Goal: Information Seeking & Learning: Learn about a topic

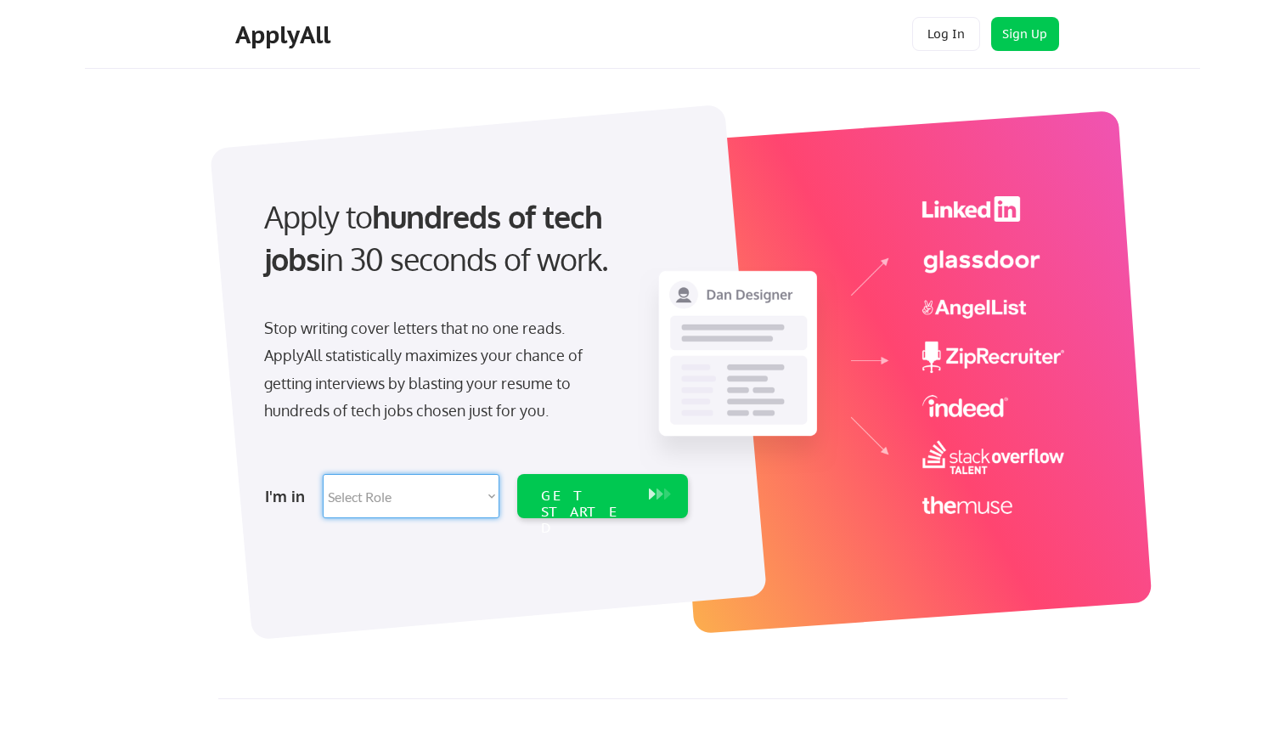
select select ""engineering""
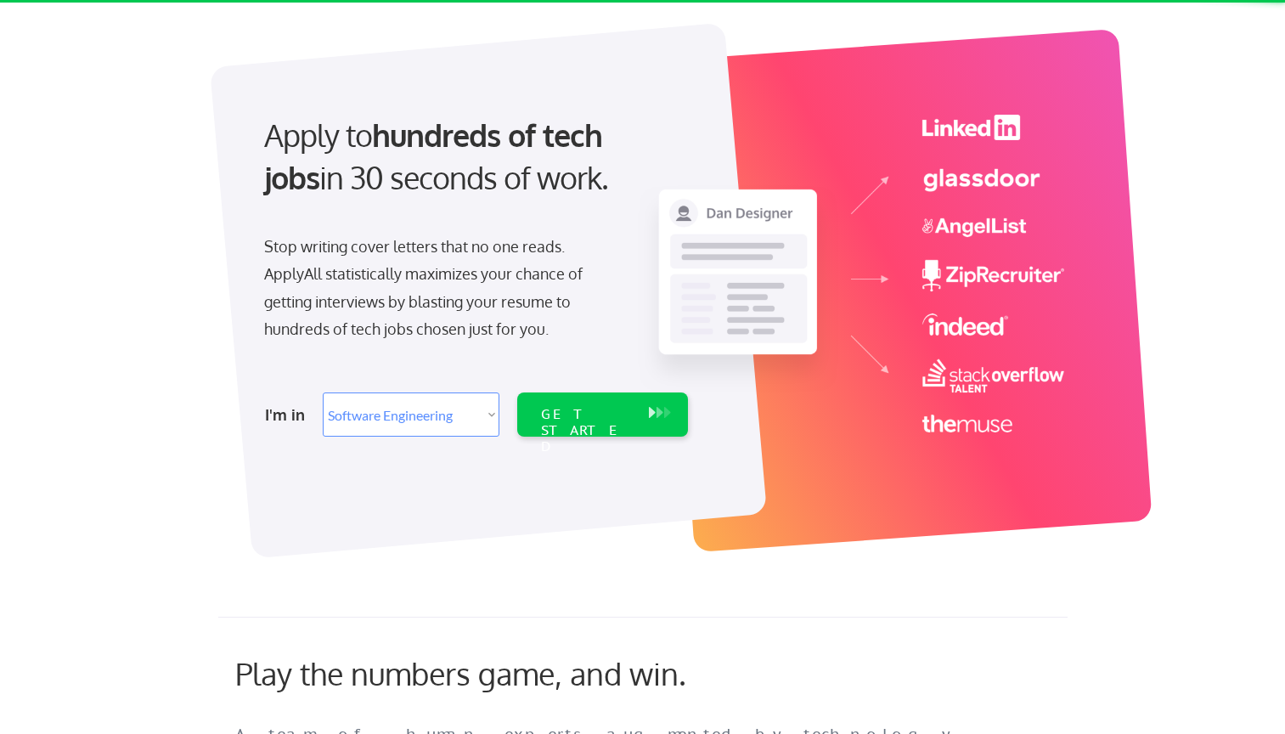
scroll to position [105, 0]
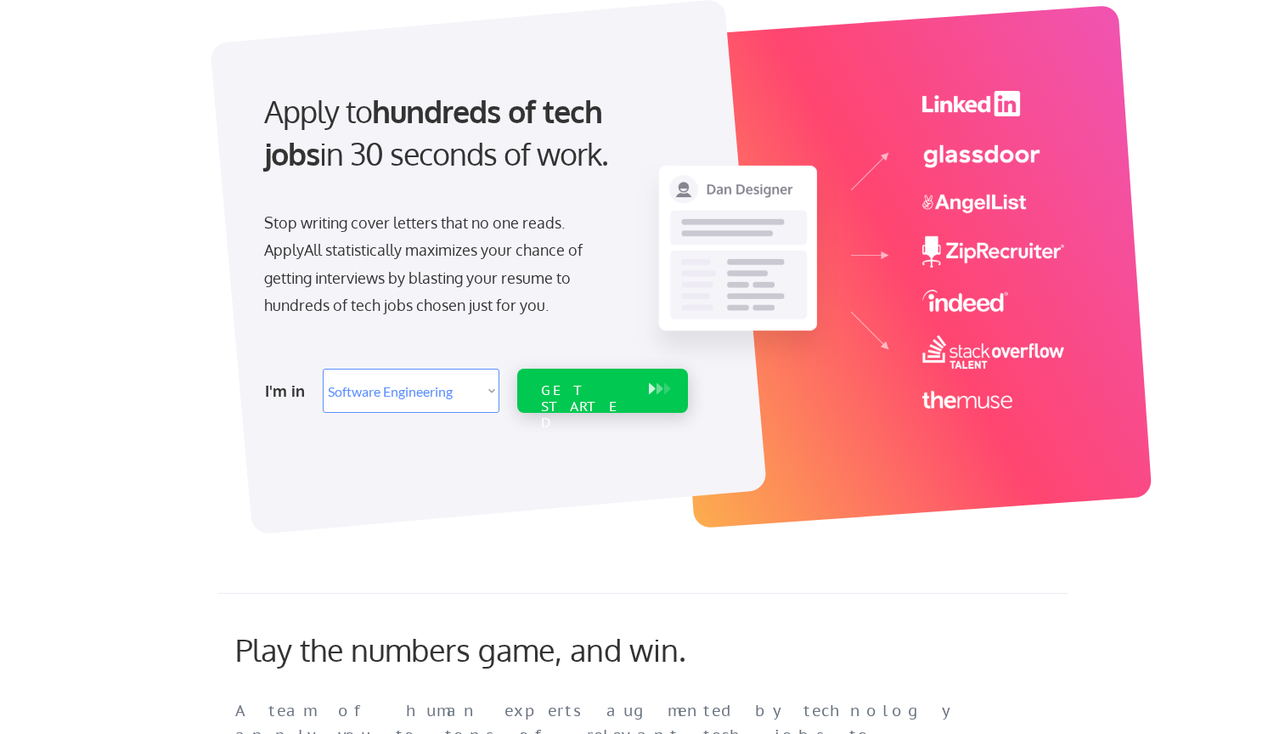
click at [558, 407] on div "GET STARTED" at bounding box center [587, 391] width 108 height 44
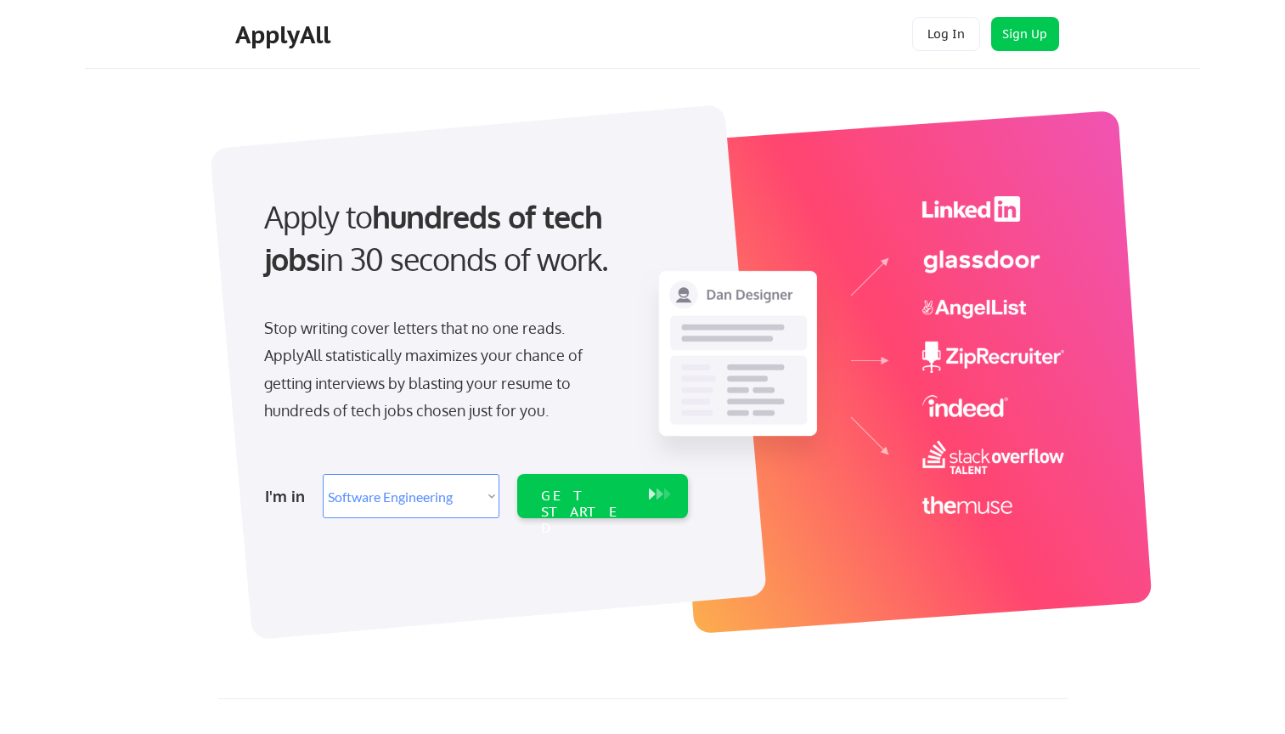
select select ""engineering""
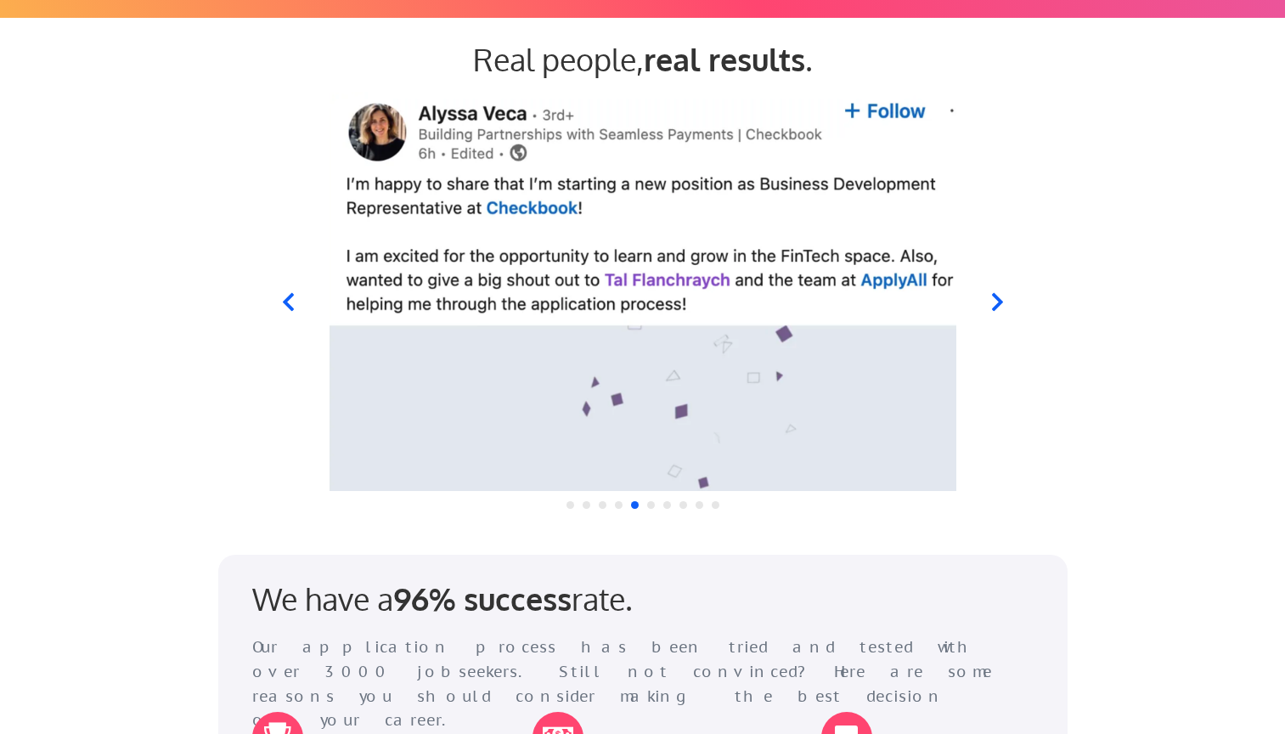
scroll to position [1623, 0]
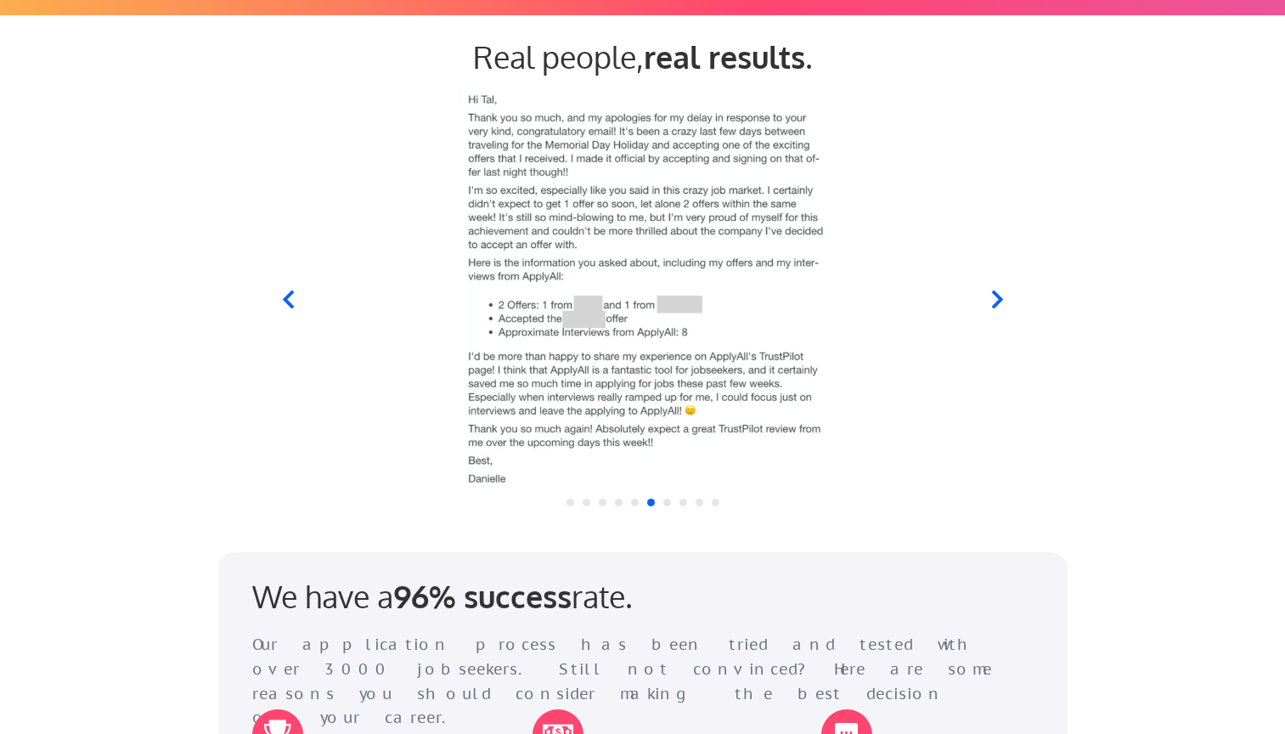
click at [285, 312] on div at bounding box center [642, 288] width 836 height 399
click at [285, 310] on div at bounding box center [642, 288] width 836 height 399
click at [285, 300] on icon at bounding box center [287, 300] width 11 height 18
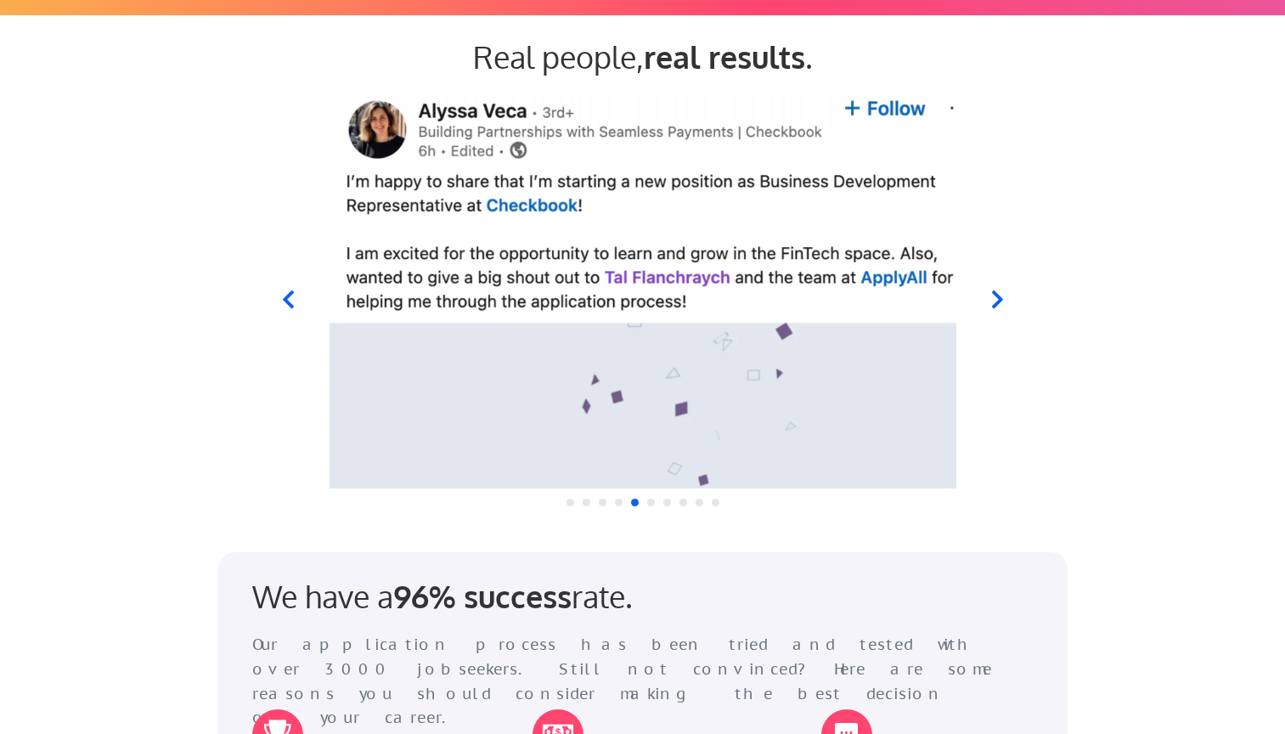
click at [997, 307] on icon at bounding box center [996, 299] width 21 height 21
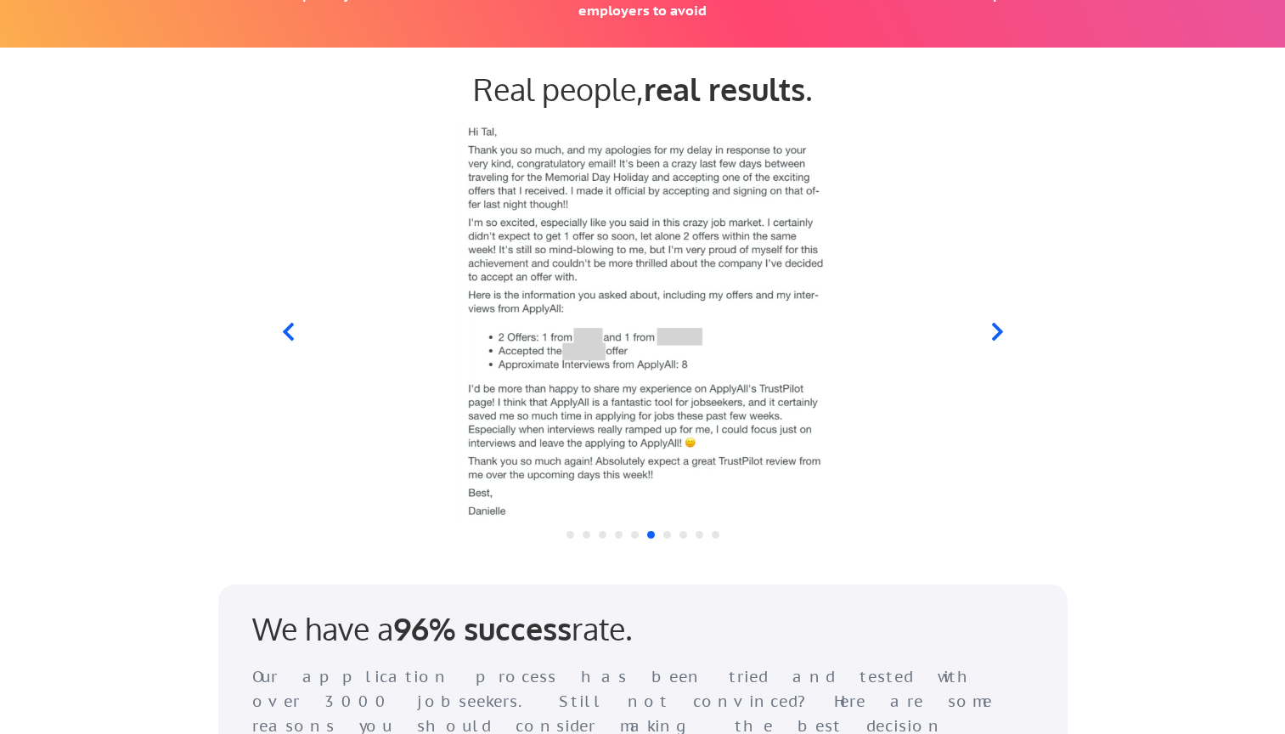
scroll to position [1585, 0]
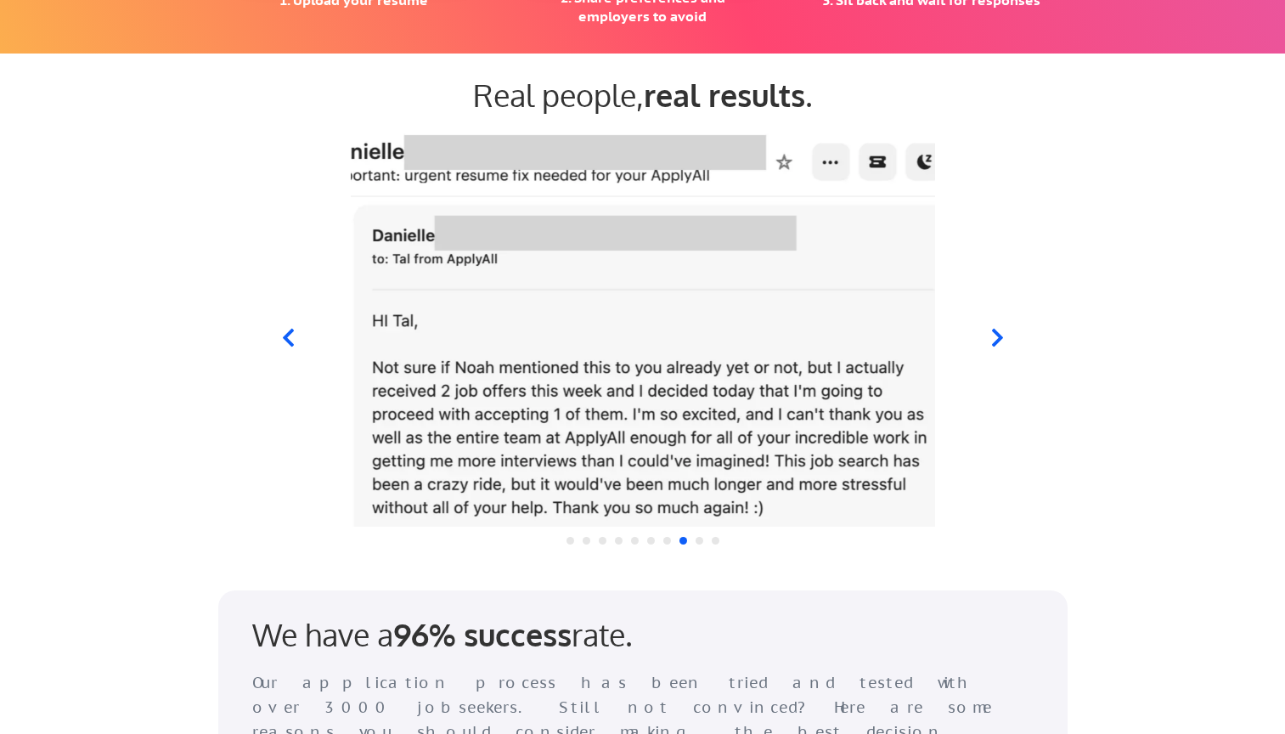
click at [289, 338] on icon at bounding box center [287, 337] width 21 height 21
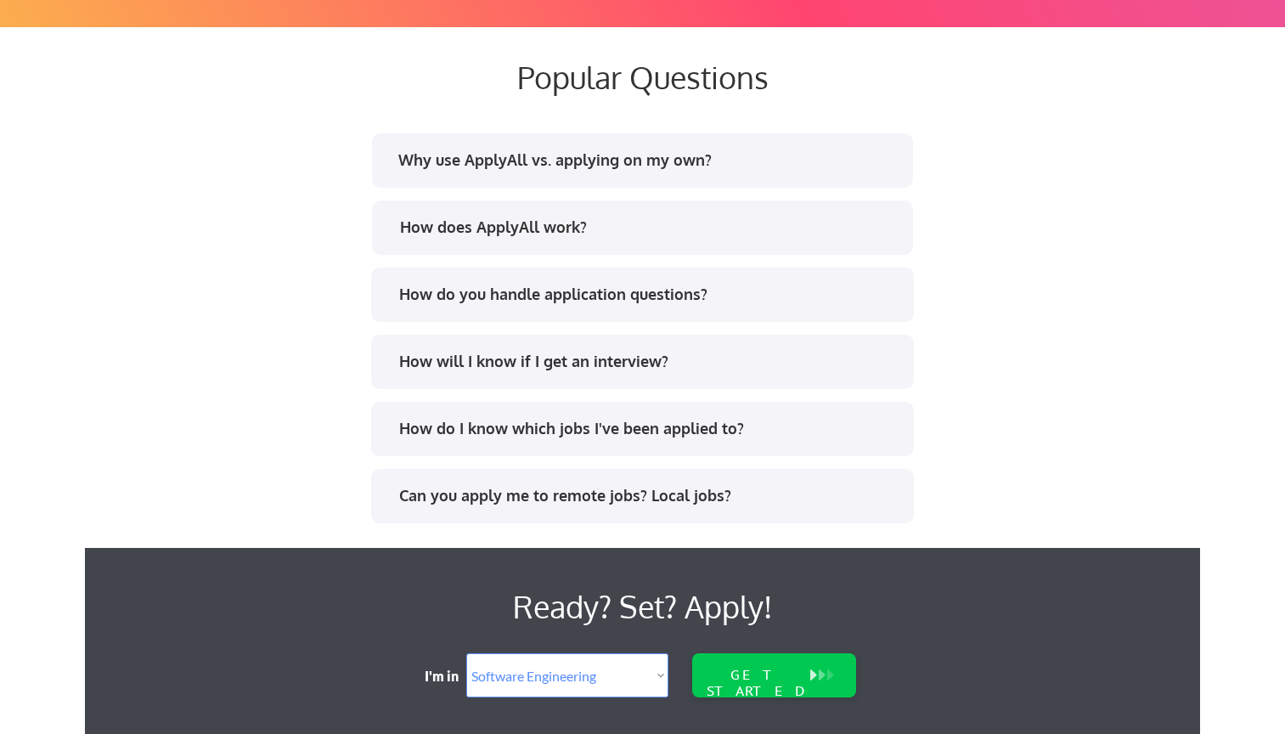
scroll to position [3301, 0]
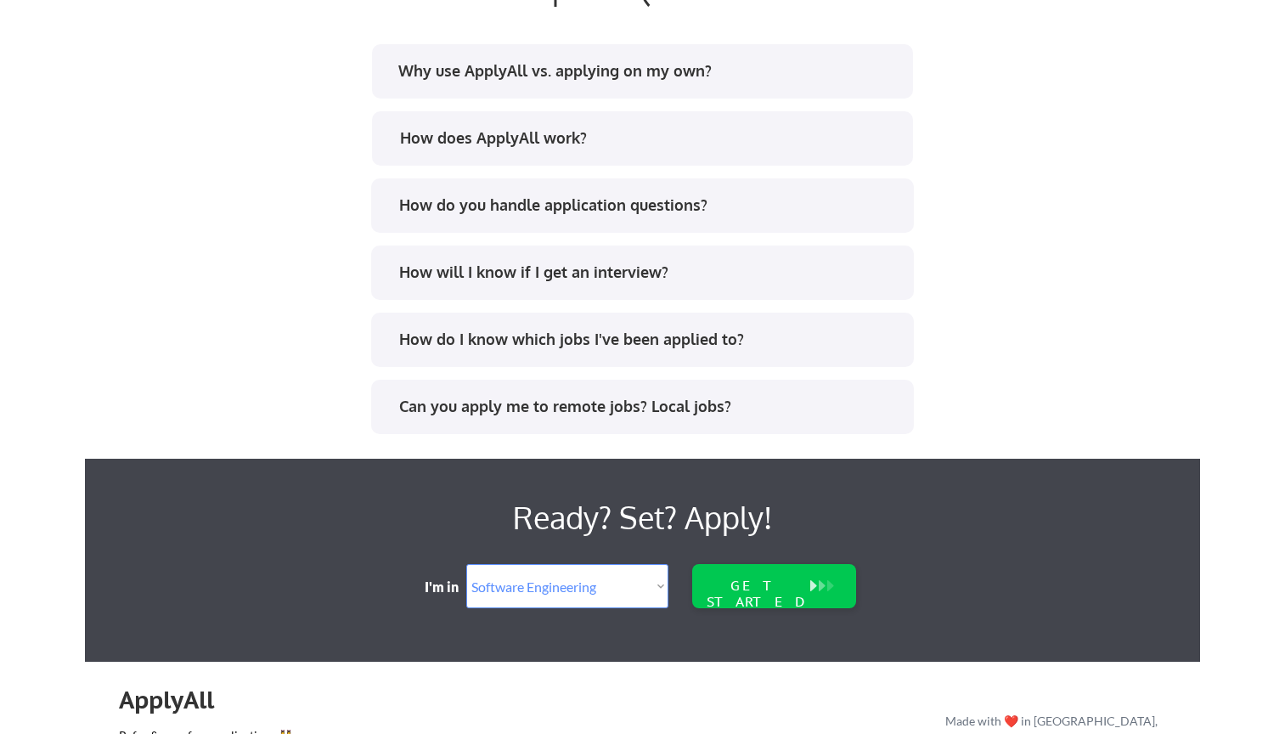
click at [459, 94] on div "Why use ApplyAll vs. applying on my own?" at bounding box center [642, 71] width 541 height 54
click at [459, 75] on div "Why use ApplyAll vs. applying on my own?" at bounding box center [647, 70] width 499 height 21
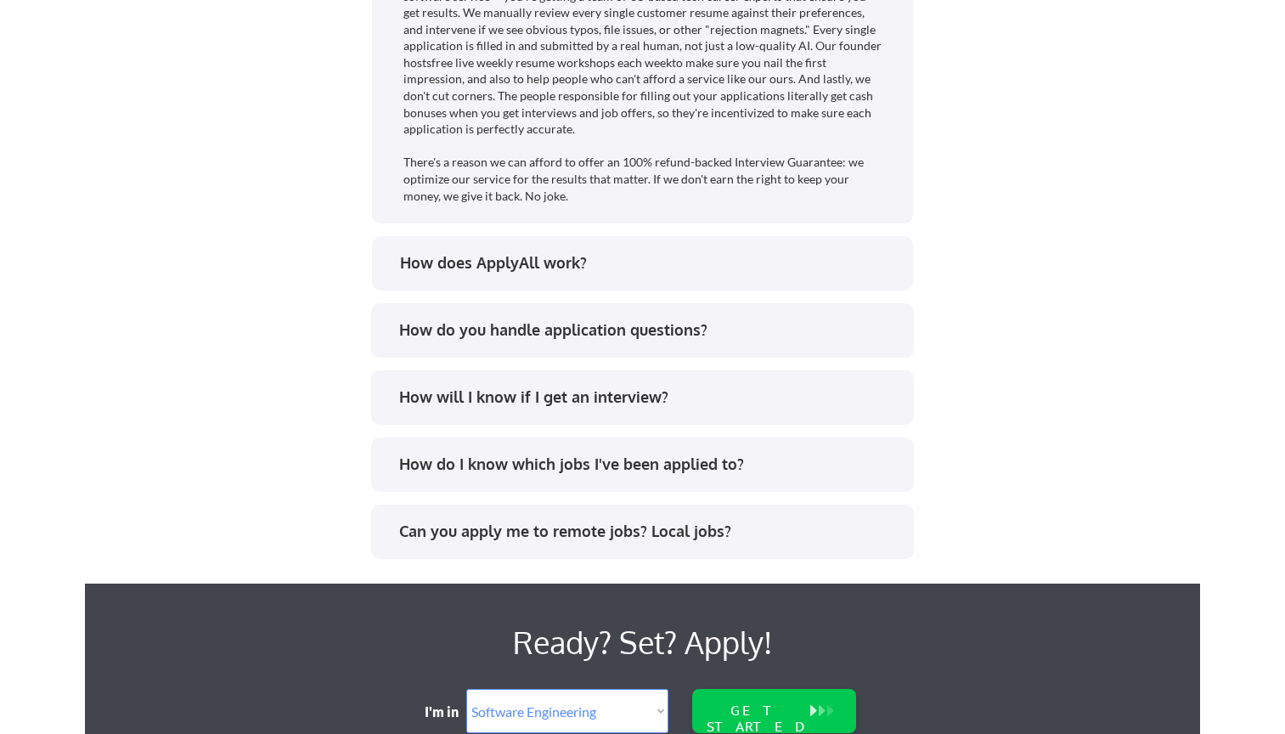
scroll to position [3717, 0]
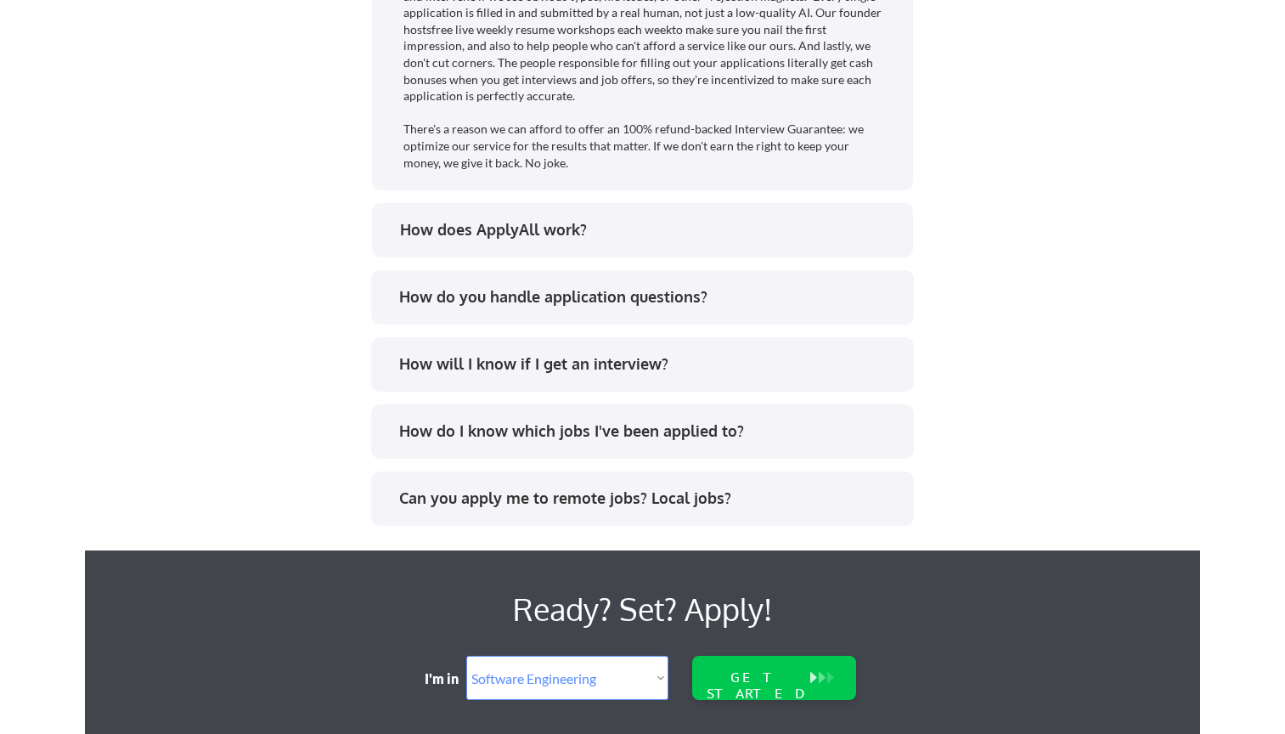
click at [415, 198] on div "Why use ApplyAll vs. applying on my own? Get your time back. 25-50 hours of tim…" at bounding box center [642, 108] width 849 height 969
click at [418, 216] on div "How does ApplyAll work?" at bounding box center [642, 230] width 541 height 54
click at [421, 228] on div "How does ApplyAll work?" at bounding box center [649, 229] width 499 height 21
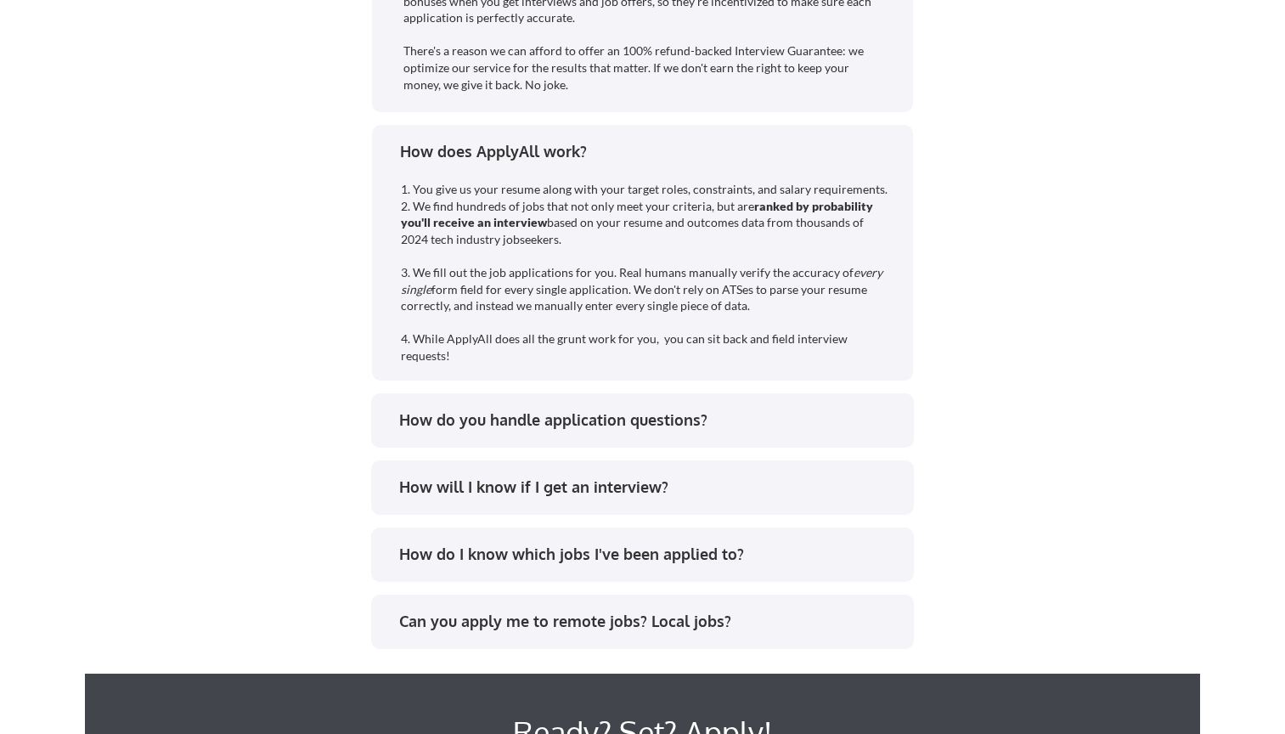
scroll to position [3818, 0]
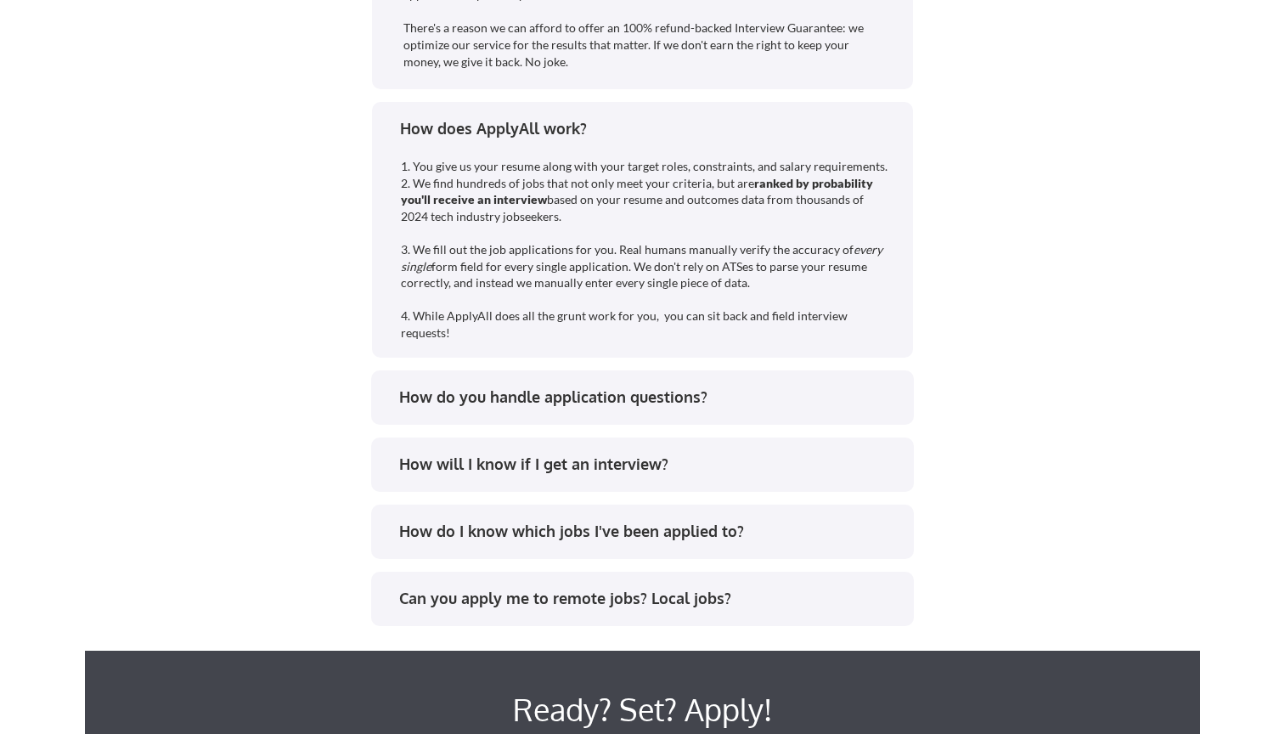
click at [493, 134] on div "How does ApplyAll work?" at bounding box center [649, 128] width 499 height 21
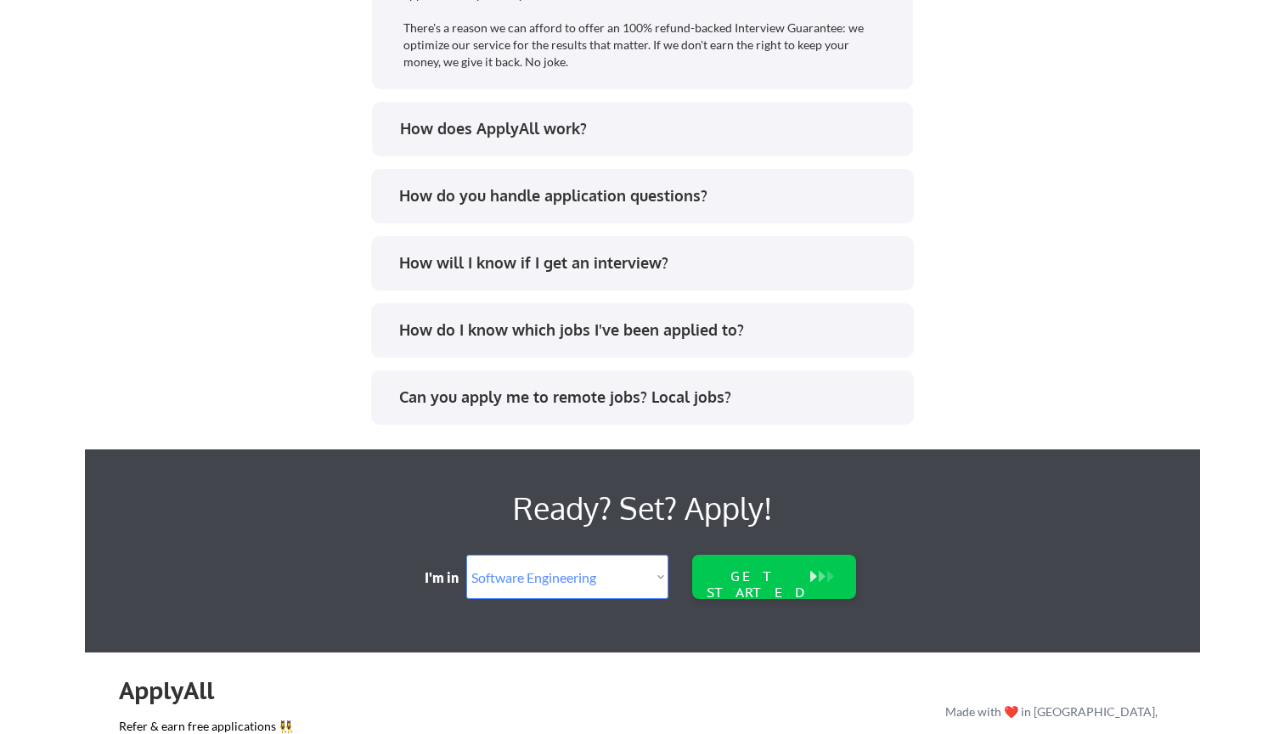
click at [493, 180] on div "How do you handle application questions?" at bounding box center [642, 196] width 543 height 54
click at [493, 185] on div "How do you handle application questions?" at bounding box center [648, 195] width 499 height 21
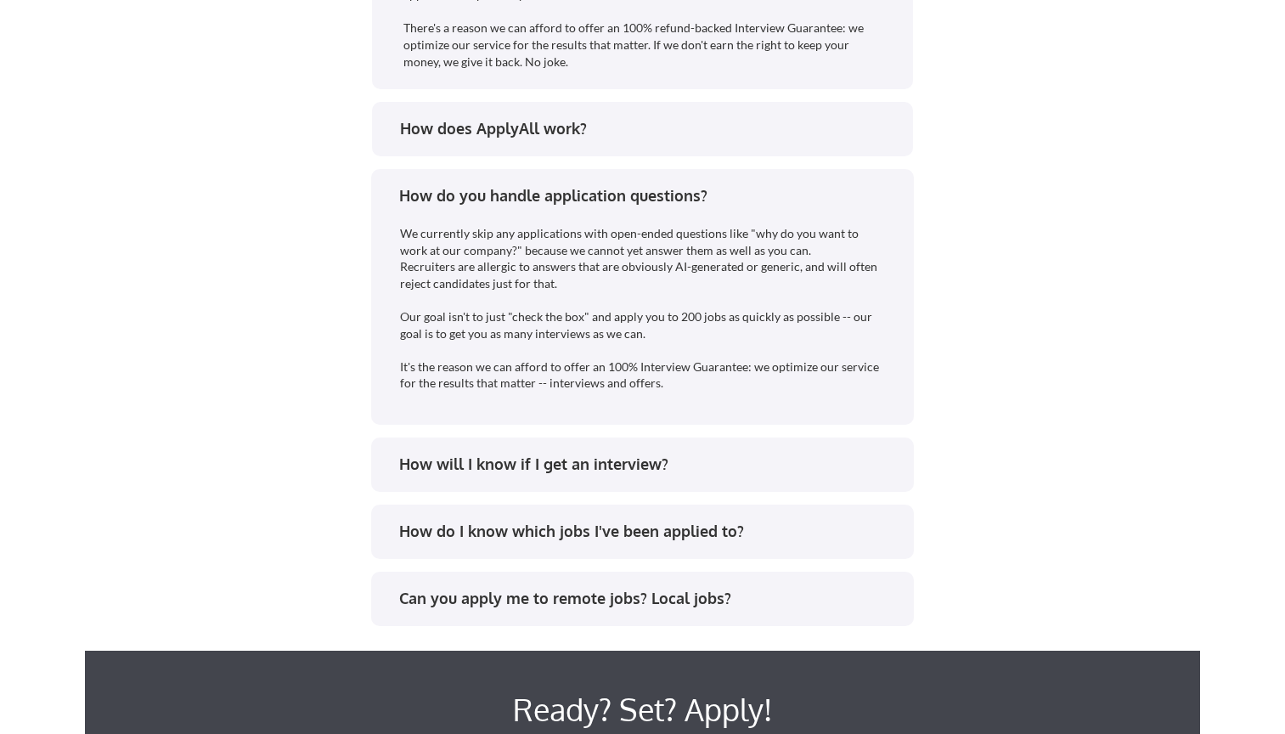
click at [493, 185] on div "How do you handle application questions?" at bounding box center [648, 195] width 499 height 21
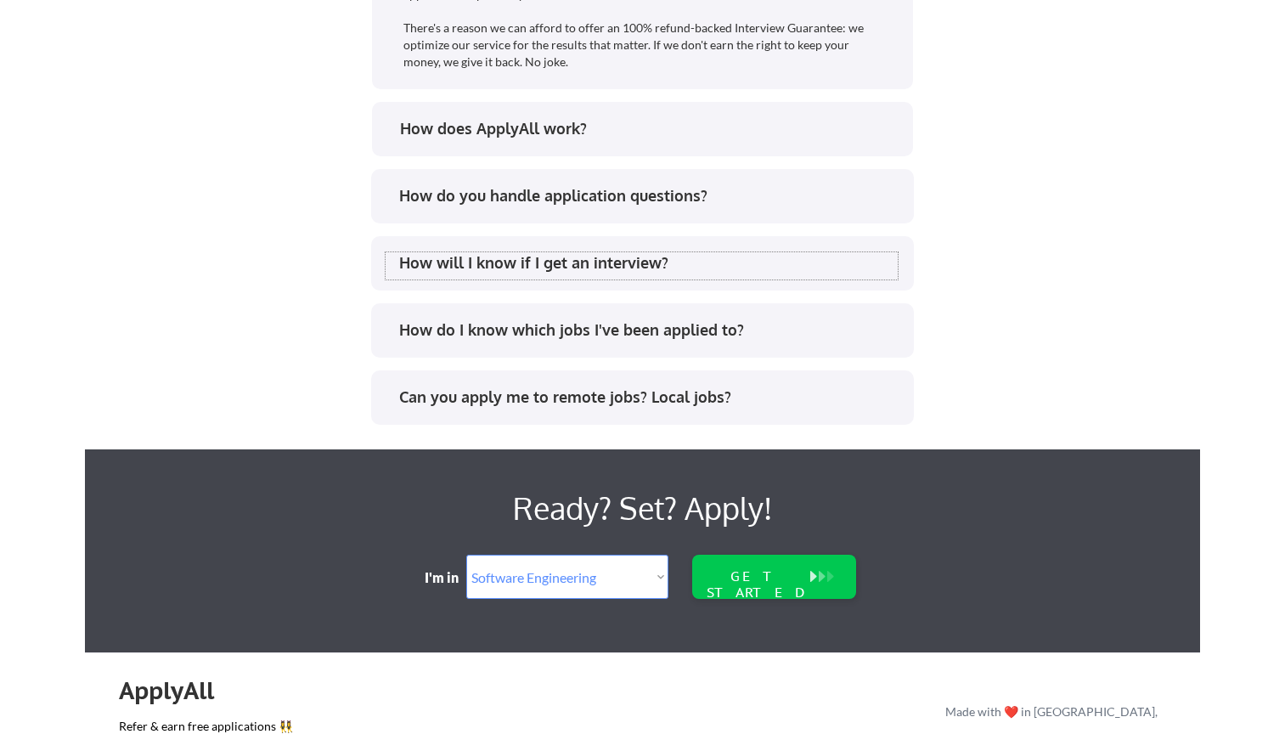
click at [473, 253] on div "How will I know if I get an interview?" at bounding box center [648, 262] width 499 height 21
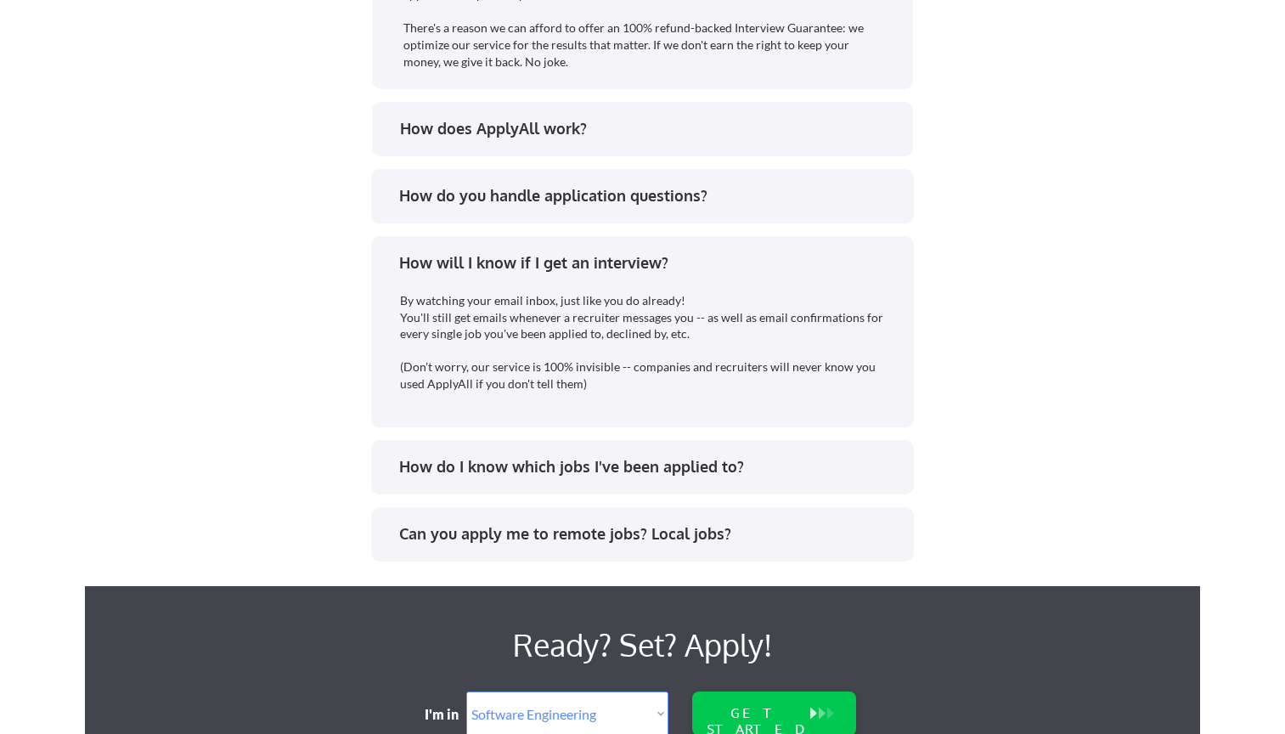
click at [473, 252] on div "How will I know if I get an interview?" at bounding box center [648, 262] width 499 height 21
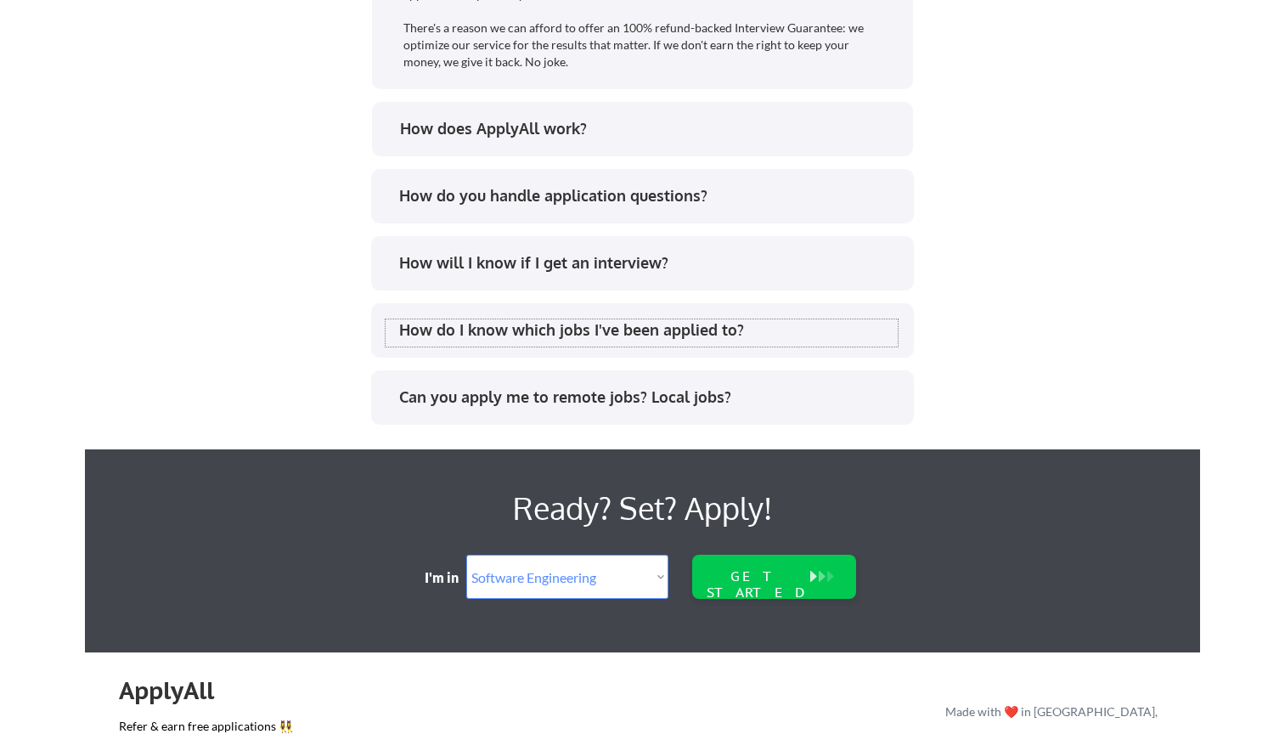
click at [489, 344] on div "How do I know which jobs I've been applied to?" at bounding box center [642, 332] width 512 height 27
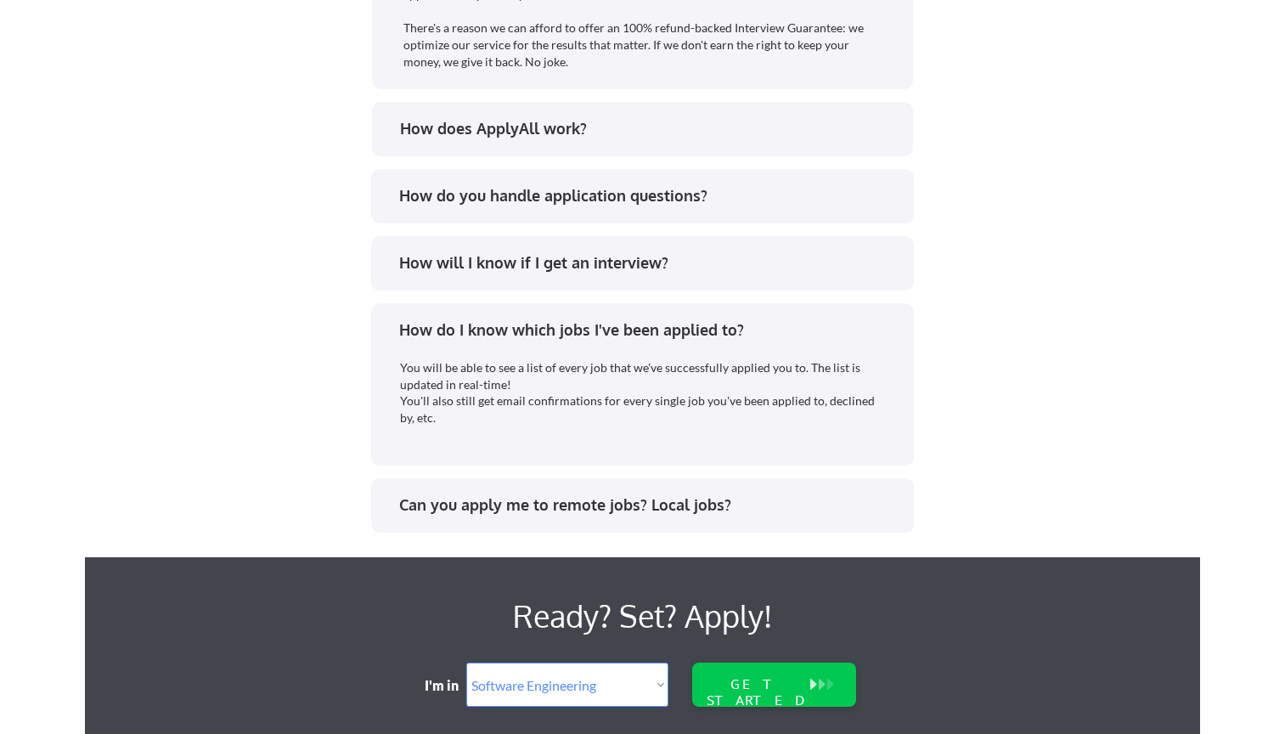
click at [489, 336] on div "How do I know which jobs I've been applied to?" at bounding box center [648, 329] width 499 height 21
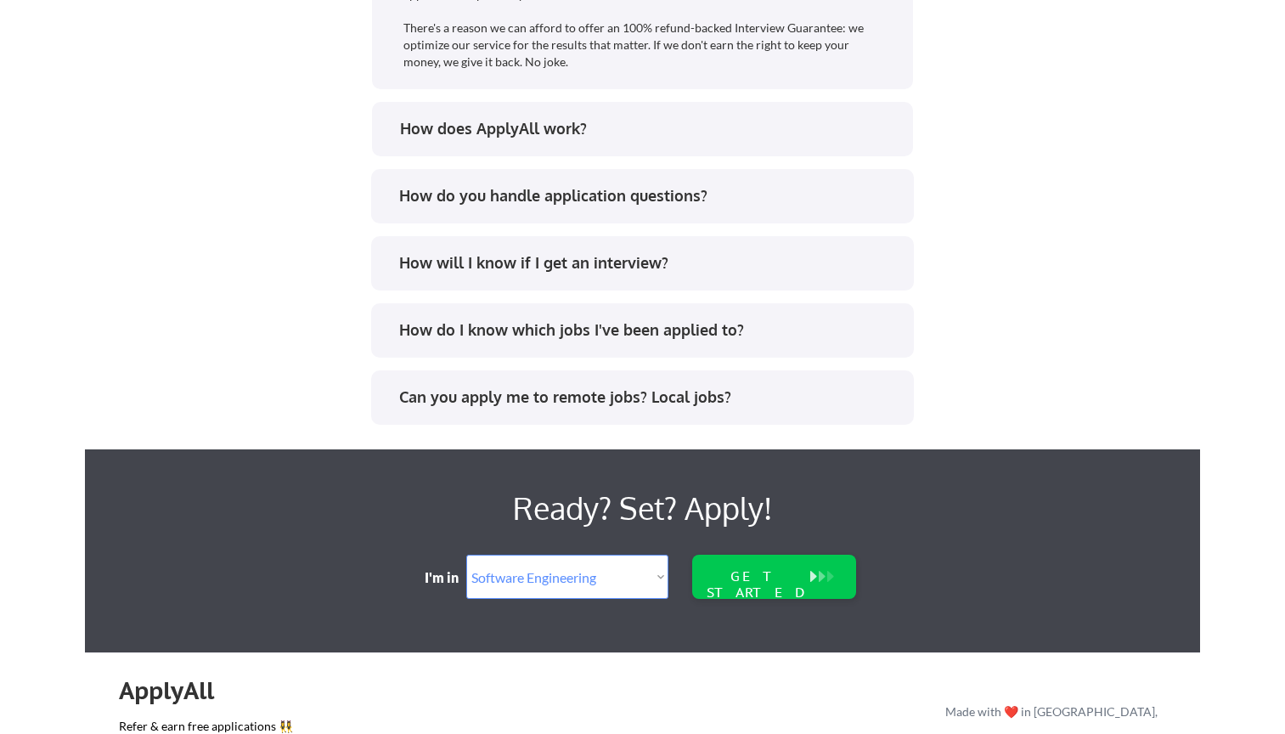
click at [466, 390] on div "Can you apply me to remote jobs? Local jobs?" at bounding box center [648, 396] width 499 height 21
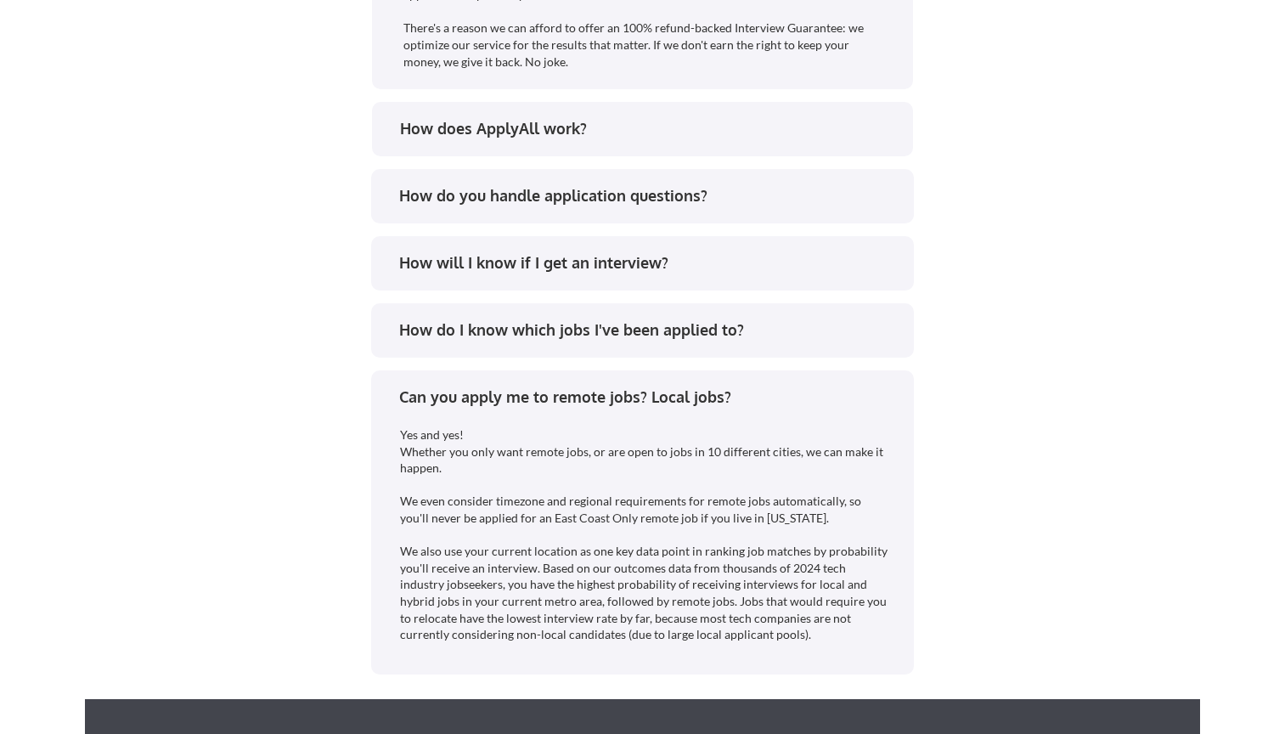
click at [467, 391] on div "Can you apply me to remote jobs? Local jobs?" at bounding box center [648, 396] width 499 height 21
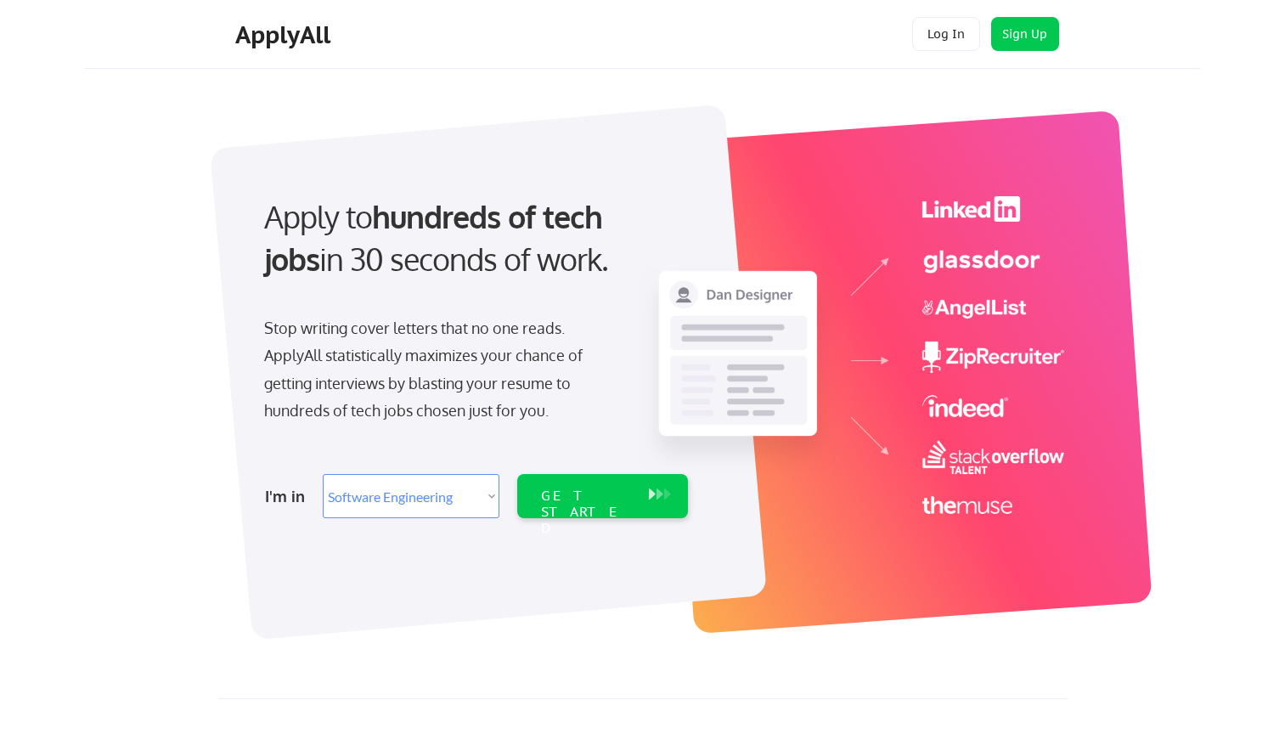
scroll to position [0, 0]
